Goal: Task Accomplishment & Management: Use online tool/utility

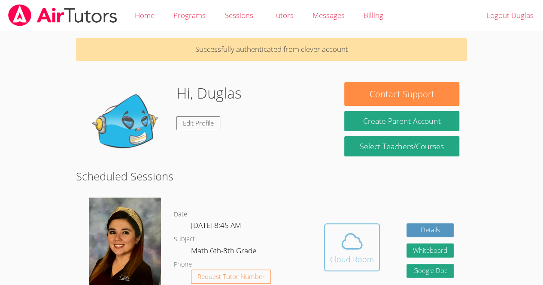
click at [355, 233] on icon at bounding box center [352, 242] width 24 height 24
click at [341, 241] on icon at bounding box center [352, 242] width 24 height 24
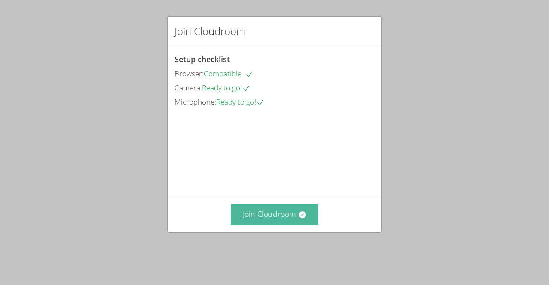
click at [281, 218] on button "Join Cloudroom" at bounding box center [275, 214] width 88 height 21
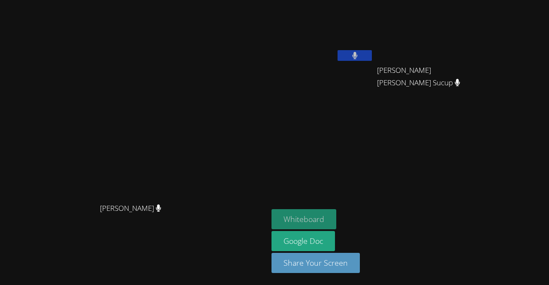
click at [303, 219] on button "Whiteboard" at bounding box center [304, 219] width 65 height 20
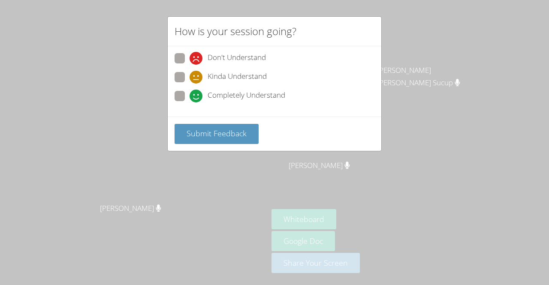
click at [190, 103] on span at bounding box center [190, 103] width 0 height 0
click at [190, 97] on input "Completely Understand" at bounding box center [193, 94] width 7 height 7
radio input "true"
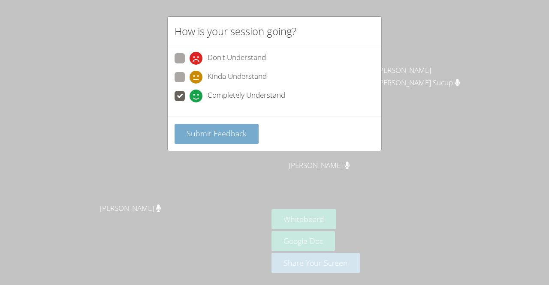
click at [211, 138] on button "Submit Feedback" at bounding box center [217, 134] width 84 height 20
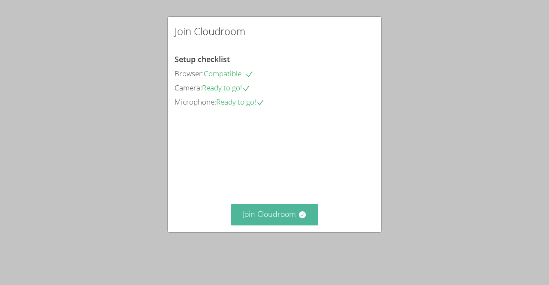
click at [270, 225] on button "Join Cloudroom" at bounding box center [275, 214] width 88 height 21
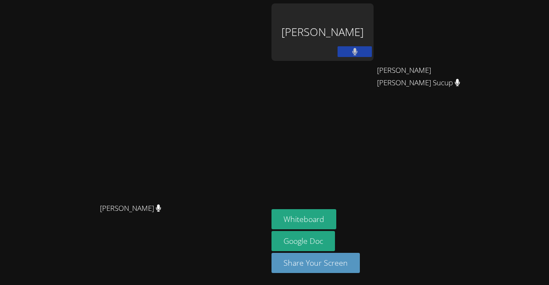
click at [374, 36] on div "[PERSON_NAME]" at bounding box center [323, 32] width 102 height 58
